Goal: Book appointment/travel/reservation

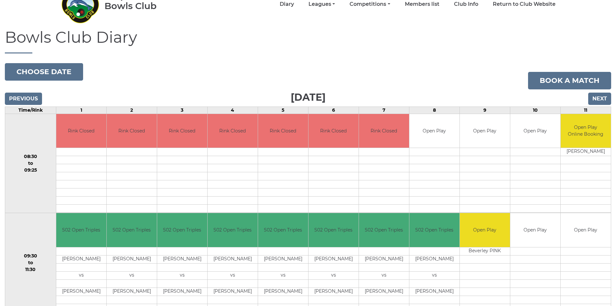
scroll to position [35, 0]
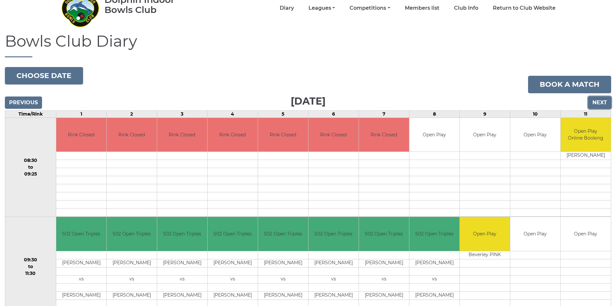
click at [601, 102] on input "Next" at bounding box center [600, 102] width 23 height 12
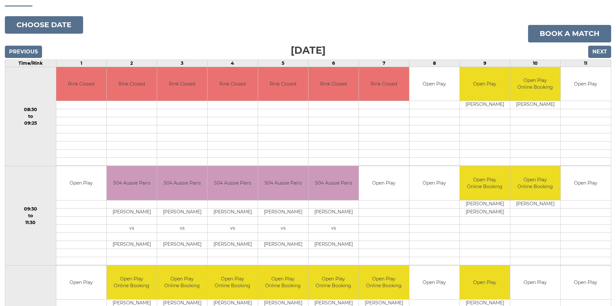
scroll to position [65, 0]
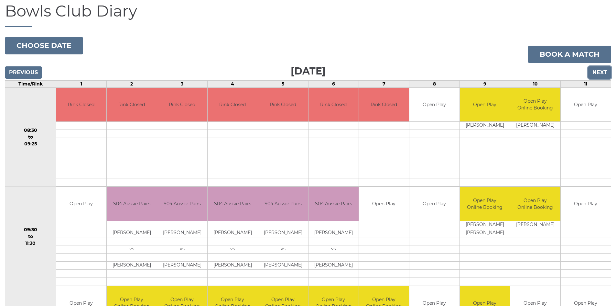
click at [599, 72] on input "Next" at bounding box center [600, 72] width 23 height 12
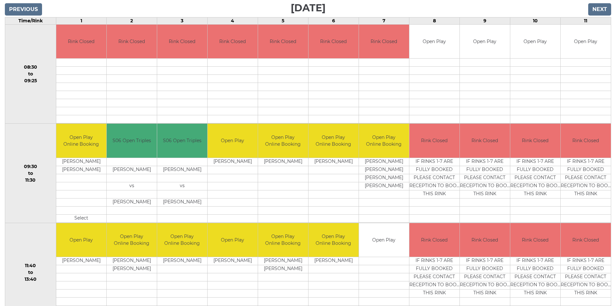
scroll to position [99, 0]
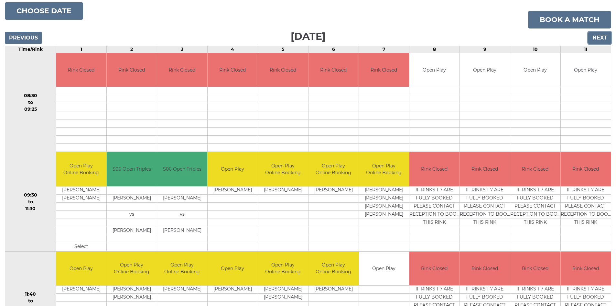
click at [601, 37] on input "Next" at bounding box center [600, 38] width 23 height 12
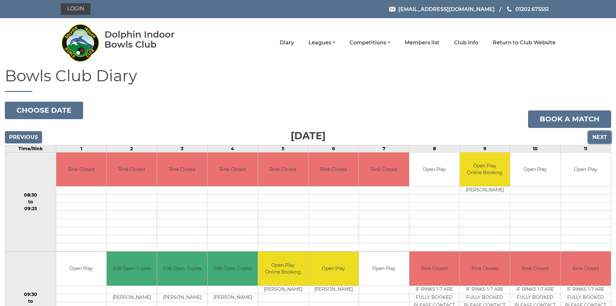
click at [603, 137] on input "Next" at bounding box center [600, 137] width 23 height 12
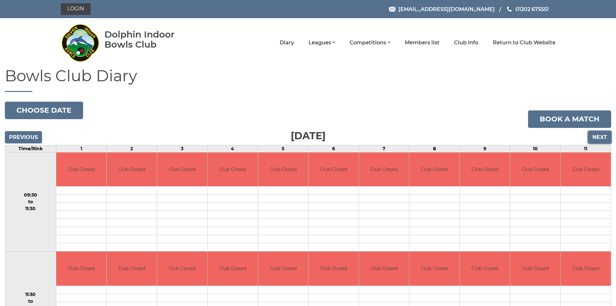
click at [603, 137] on input "Next" at bounding box center [600, 137] width 23 height 12
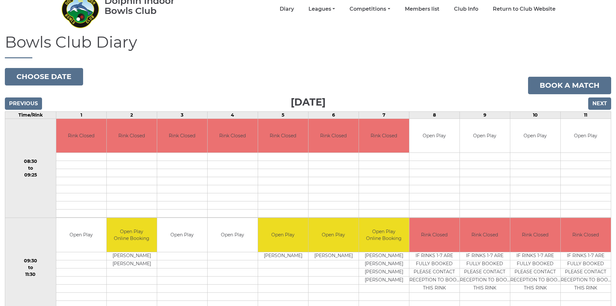
scroll to position [32, 0]
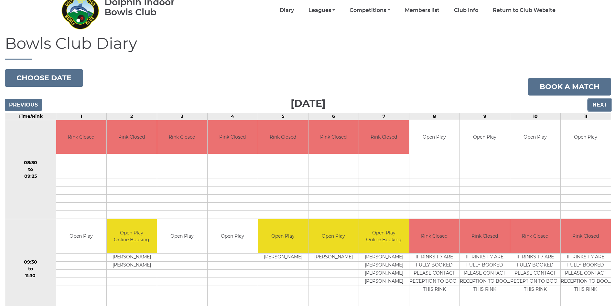
click at [604, 103] on input "Next" at bounding box center [600, 105] width 23 height 12
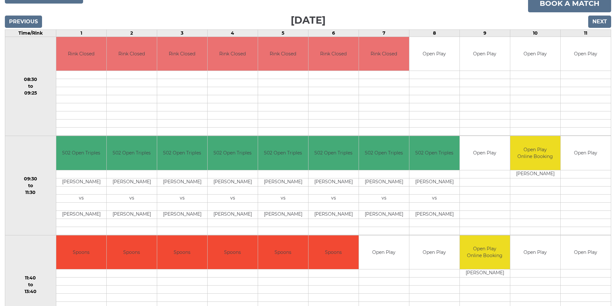
scroll to position [99, 0]
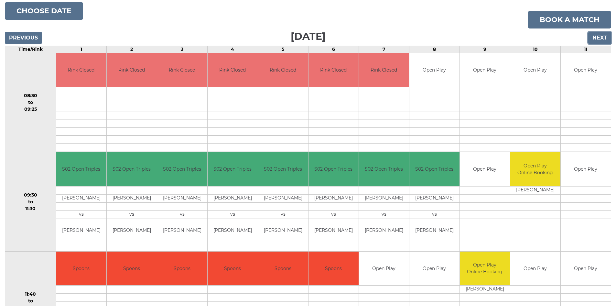
click at [598, 38] on input "Next" at bounding box center [600, 38] width 23 height 12
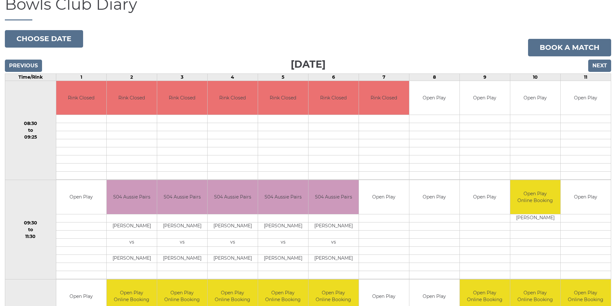
scroll to position [67, 0]
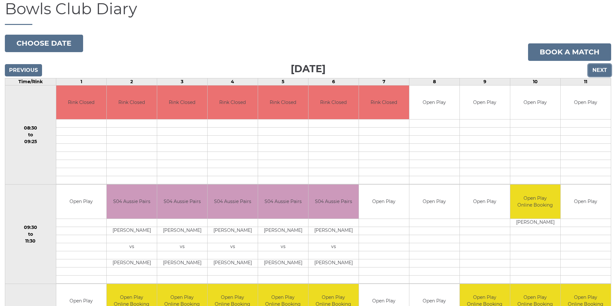
click at [597, 72] on input "Next" at bounding box center [600, 70] width 23 height 12
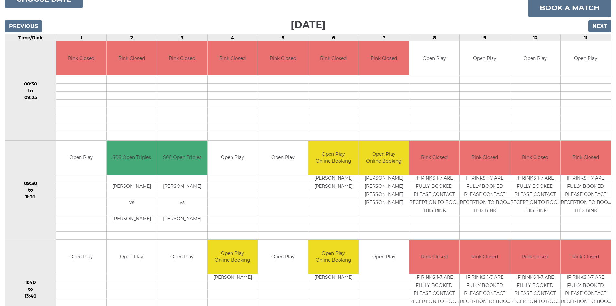
scroll to position [67, 0]
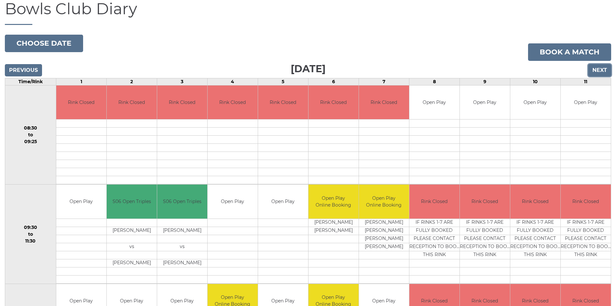
click at [600, 69] on input "Next" at bounding box center [600, 70] width 23 height 12
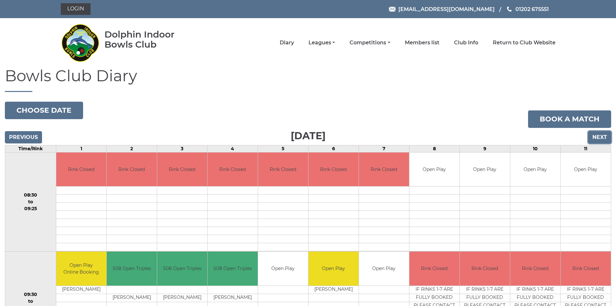
click at [595, 134] on input "Next" at bounding box center [600, 137] width 23 height 12
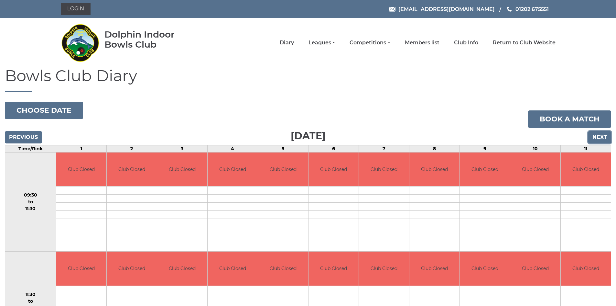
click at [597, 135] on input "Next" at bounding box center [600, 137] width 23 height 12
click at [597, 136] on input "Next" at bounding box center [600, 137] width 23 height 12
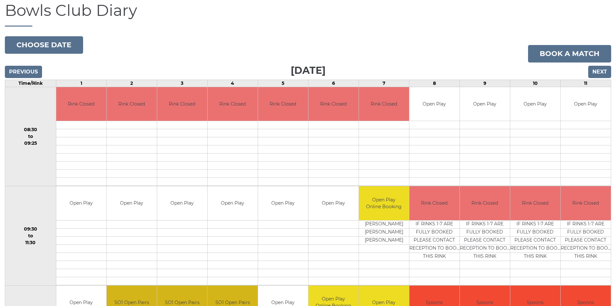
scroll to position [65, 0]
